Goal: Transaction & Acquisition: Subscribe to service/newsletter

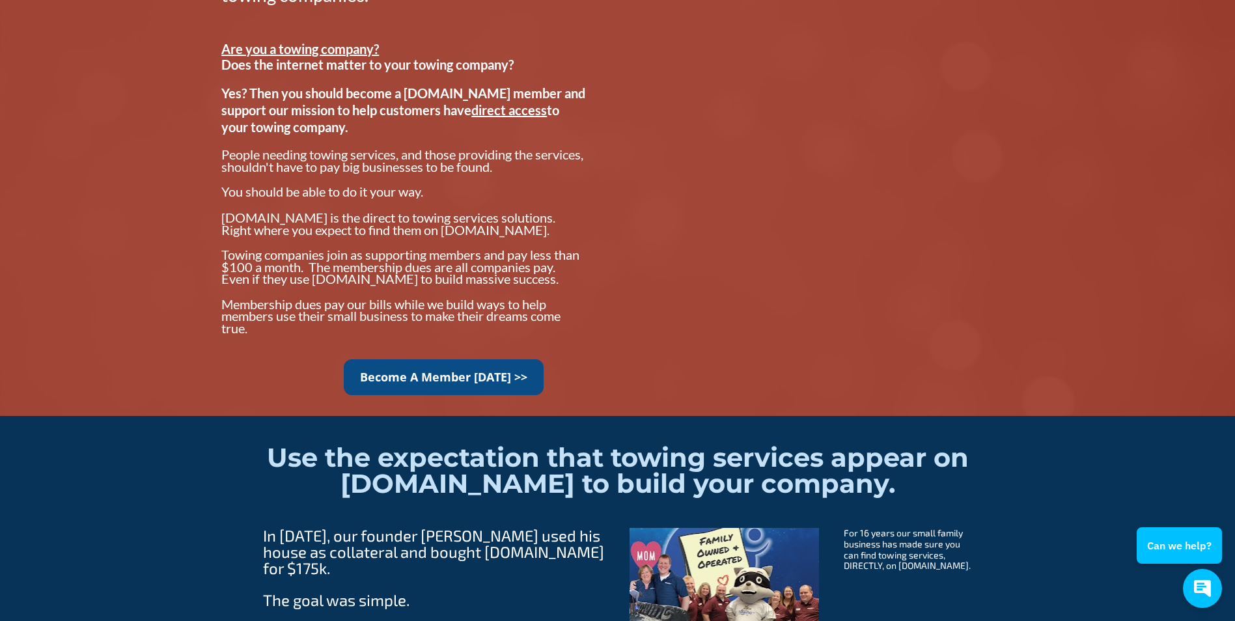
scroll to position [1042, 0]
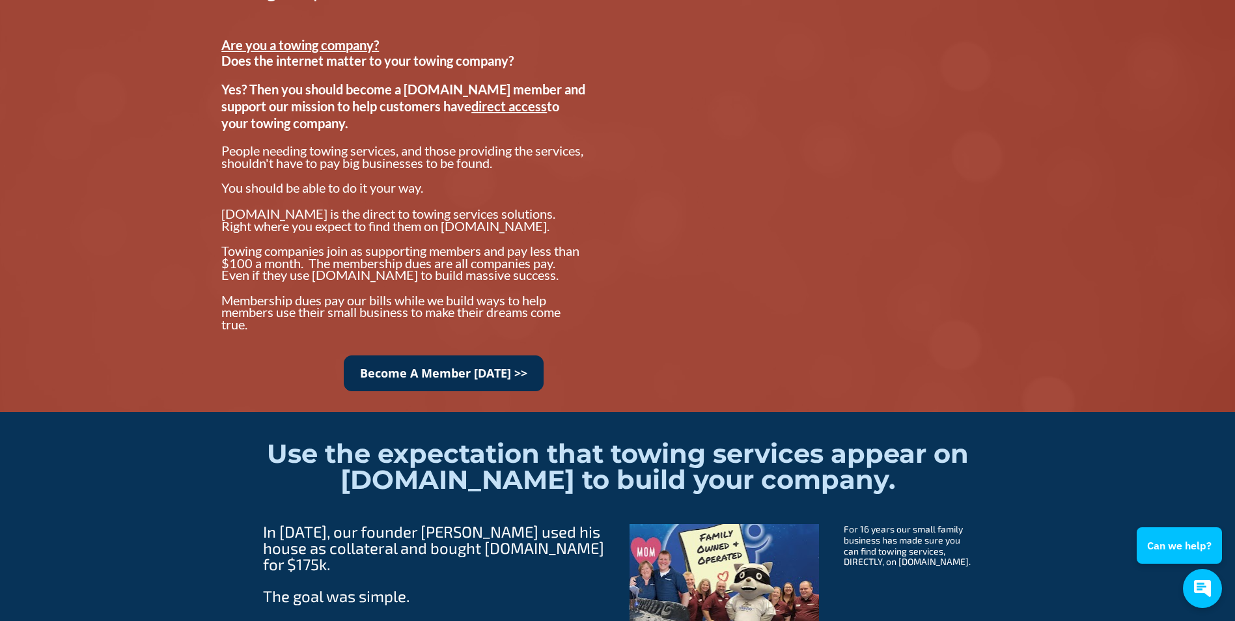
click at [514, 382] on link "Become A Member [DATE] >>" at bounding box center [444, 373] width 200 height 36
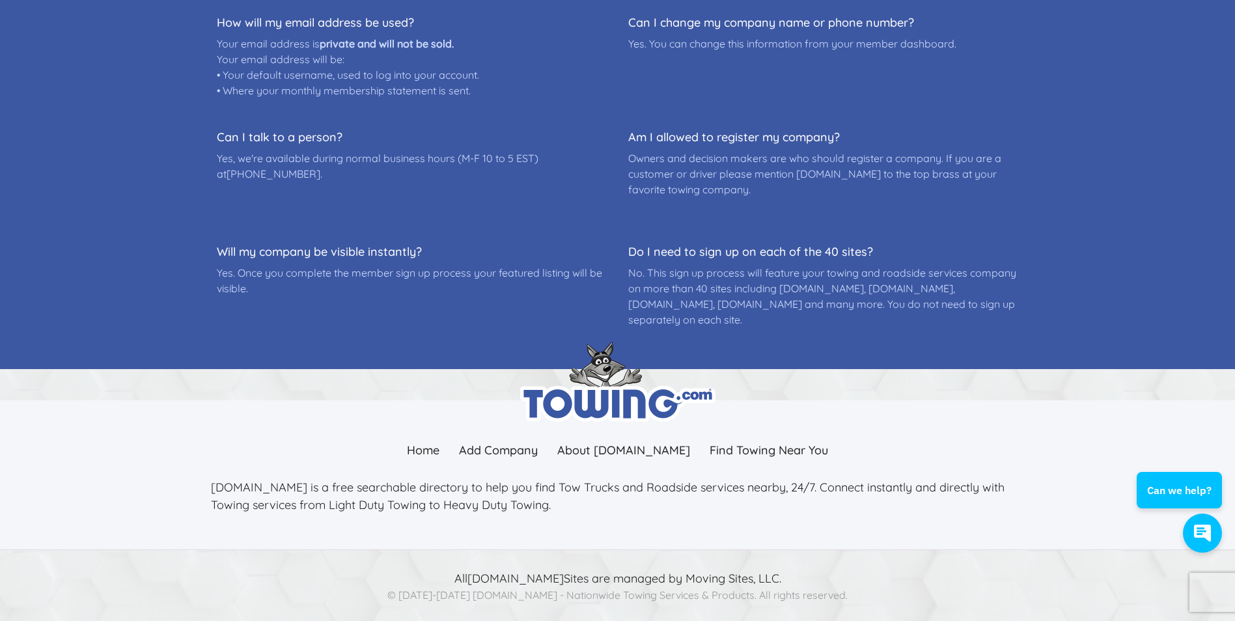
scroll to position [611, 0]
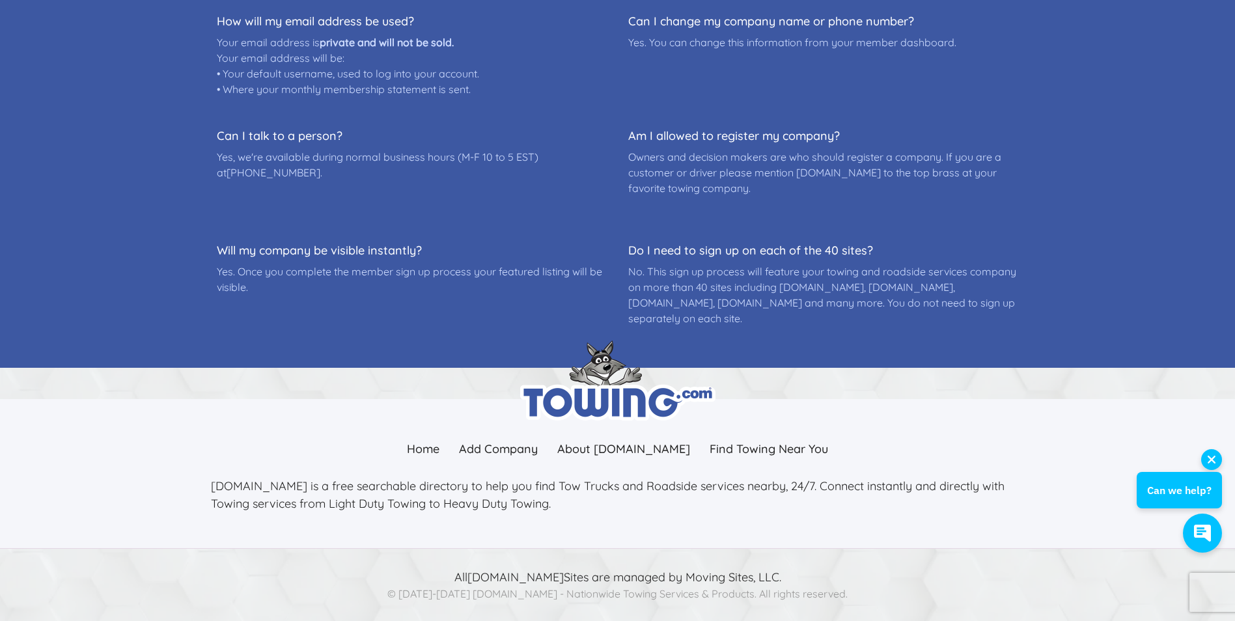
click at [1208, 498] on button "Can we help?" at bounding box center [1179, 490] width 85 height 36
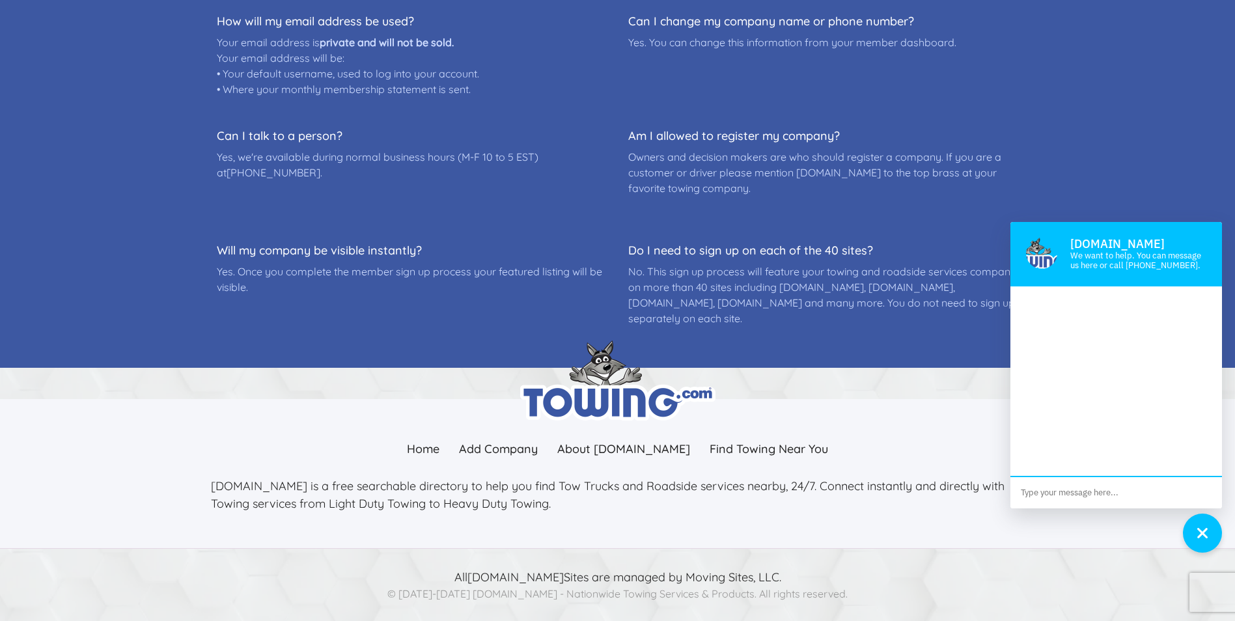
click at [1106, 502] on textarea at bounding box center [1116, 492] width 212 height 31
type textarea "HOW MUCH"
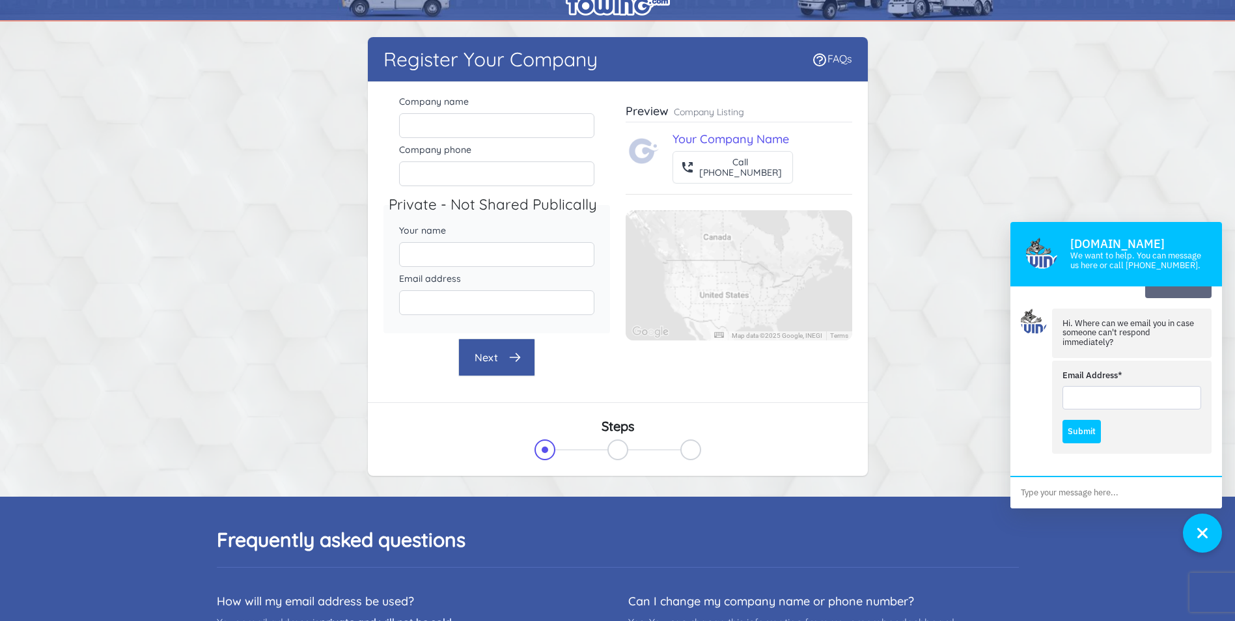
scroll to position [0, 0]
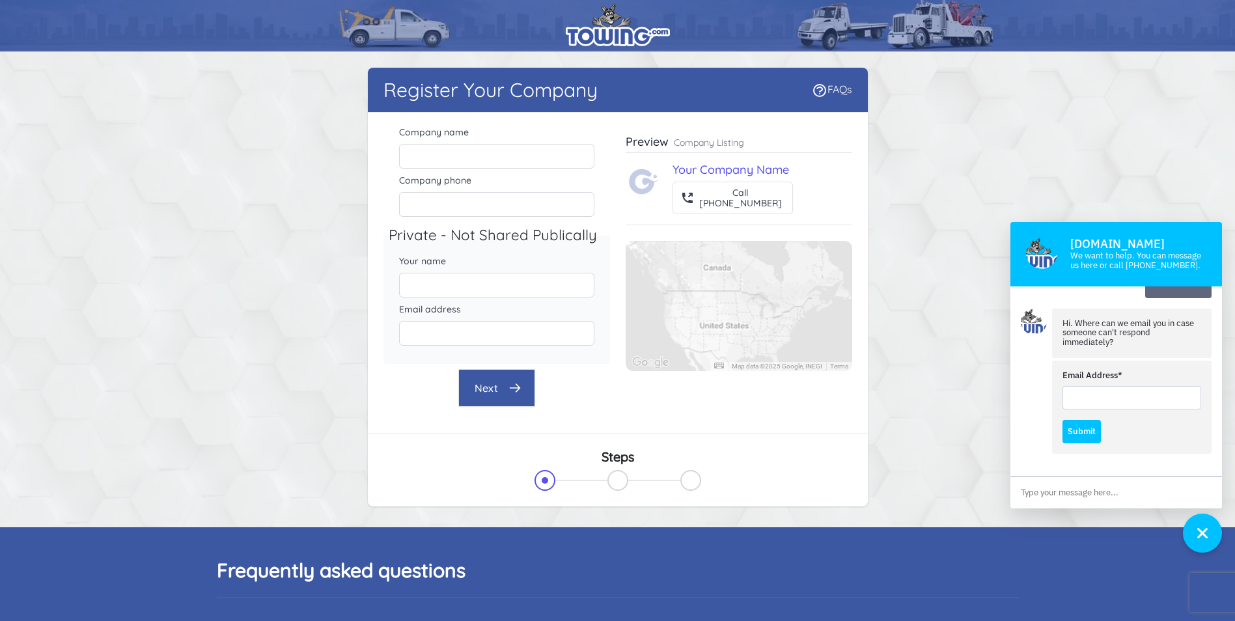
click at [985, 402] on div "Register Your Company FAQs There were errors with your submission Company name" at bounding box center [617, 290] width 833 height 444
click at [732, 141] on p "Company Listing" at bounding box center [709, 142] width 70 height 13
click at [830, 88] on link "FAQs" at bounding box center [832, 89] width 40 height 13
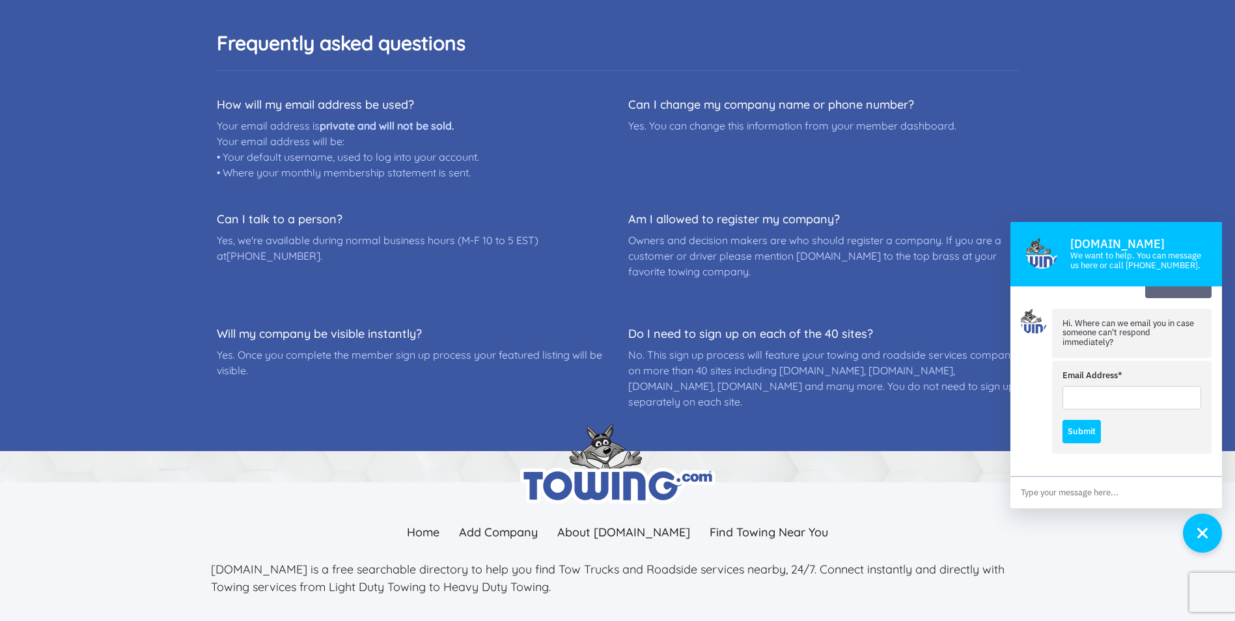
click at [781, 467] on div at bounding box center [618, 464] width 814 height 80
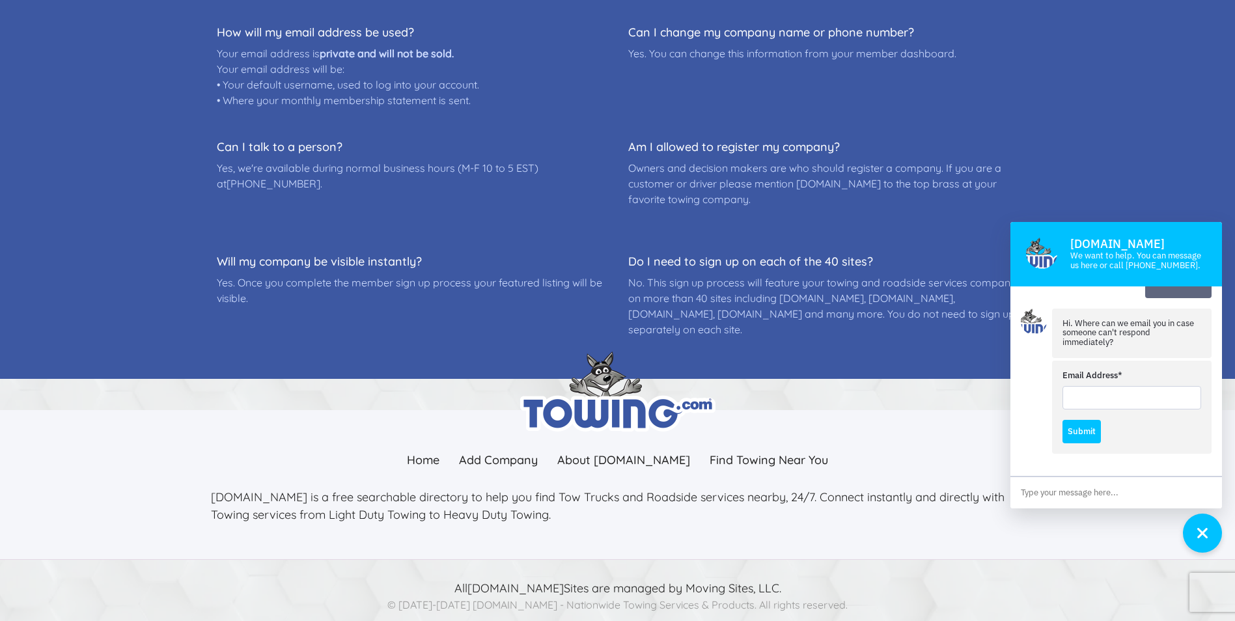
scroll to position [611, 0]
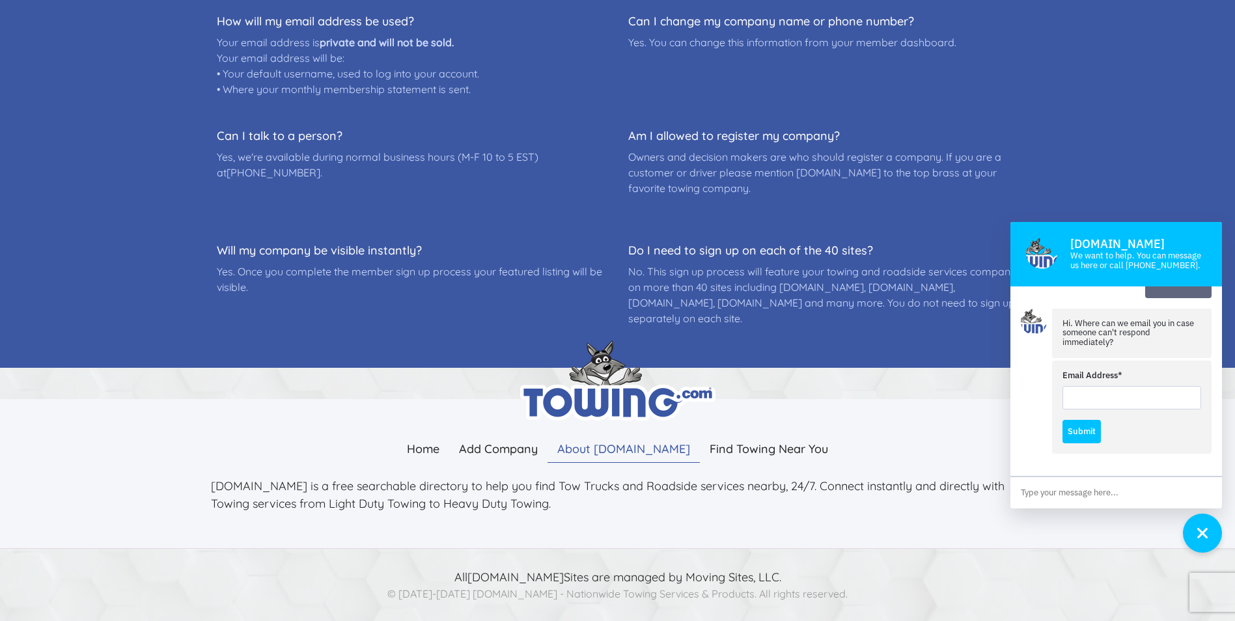
click at [614, 454] on link "About Towing.com" at bounding box center [624, 449] width 152 height 28
